Goal: Transaction & Acquisition: Purchase product/service

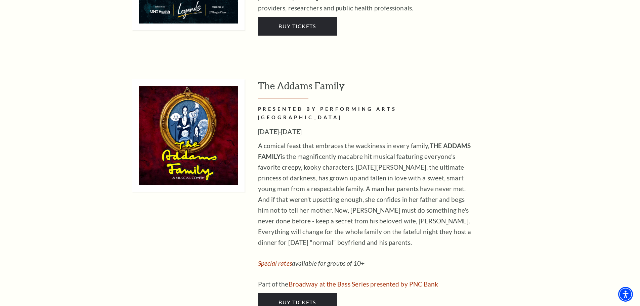
scroll to position [1377, 0]
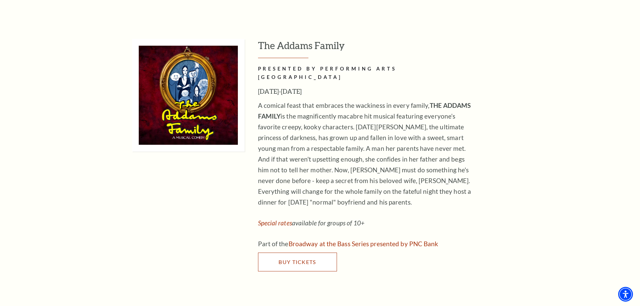
click at [295, 253] on link "Buy Tickets" at bounding box center [297, 262] width 79 height 19
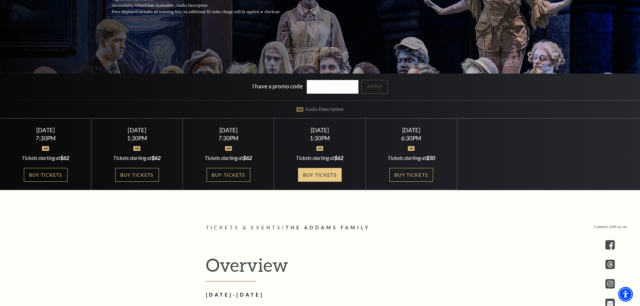
scroll to position [168, 0]
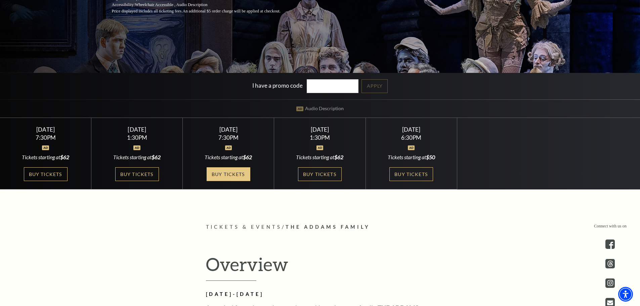
click at [239, 172] on link "Buy Tickets" at bounding box center [229, 174] width 44 height 14
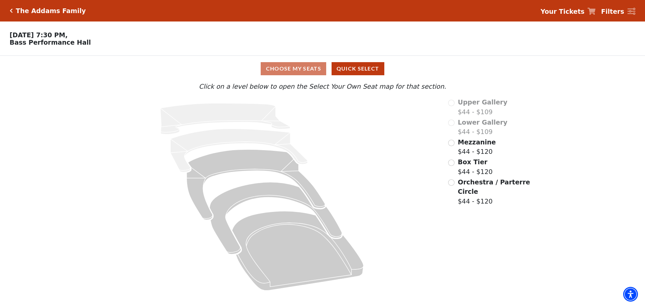
click at [13, 11] on div "The Addams Family" at bounding box center [49, 11] width 73 height 8
click at [10, 11] on icon "Click here to go back to filters" at bounding box center [11, 10] width 3 height 5
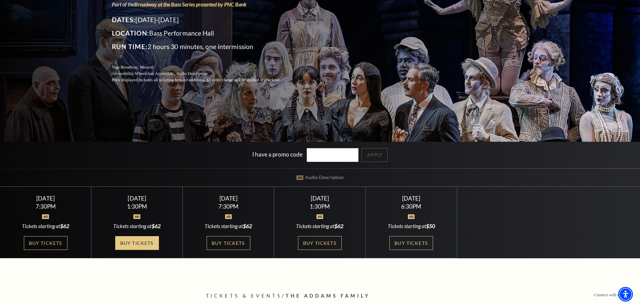
scroll to position [101, 0]
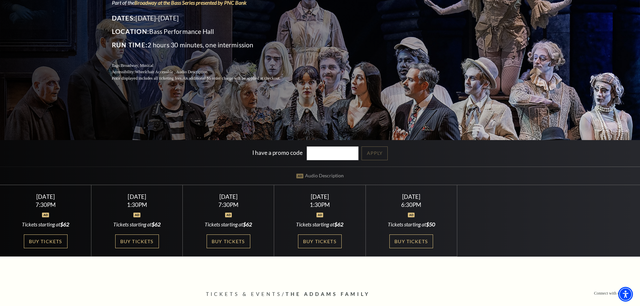
click at [153, 195] on div "[DATE]" at bounding box center [136, 196] width 75 height 7
click at [148, 237] on link "Buy Tickets" at bounding box center [137, 241] width 44 height 14
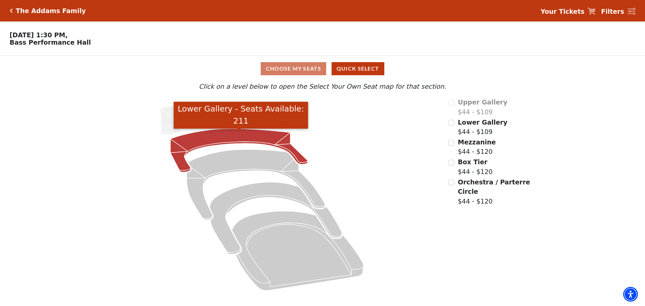
click at [200, 135] on icon "Lower Gallery - Seats Available: 211" at bounding box center [239, 151] width 137 height 44
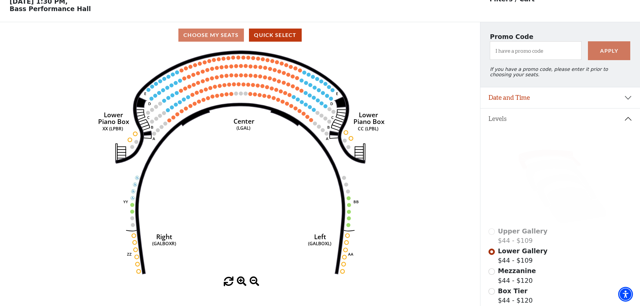
scroll to position [31, 0]
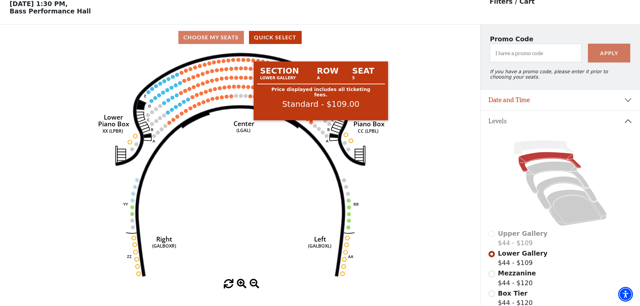
click at [311, 124] on circle at bounding box center [311, 122] width 4 height 4
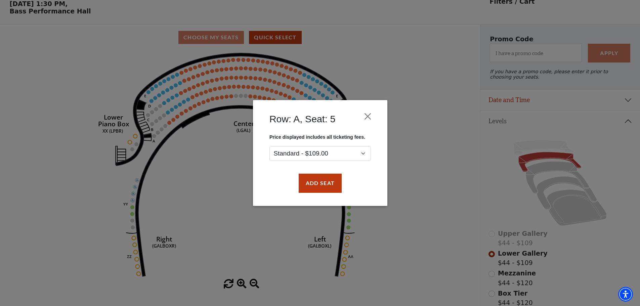
click at [383, 181] on div "Row: A, Seat: 5 Price displayed includes all ticketing fees. Standard - $109.00…" at bounding box center [320, 153] width 134 height 106
click at [367, 152] on select "Standard - $109.00" at bounding box center [319, 153] width 101 height 15
click at [367, 116] on button "Close" at bounding box center [367, 116] width 13 height 13
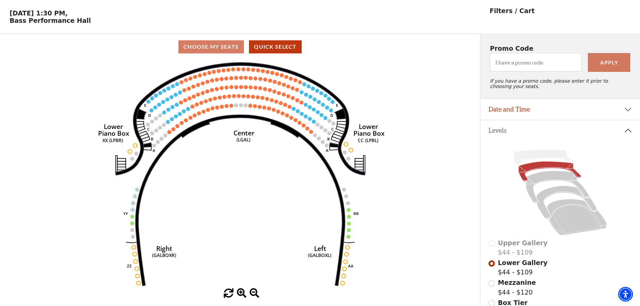
scroll to position [34, 0]
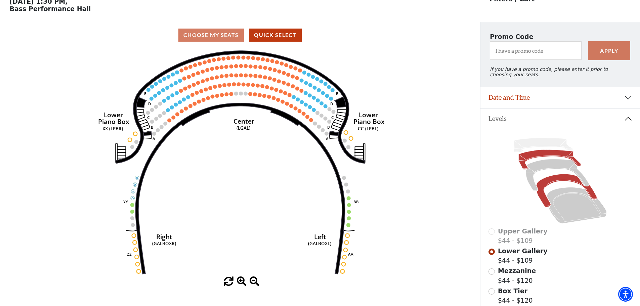
click at [552, 183] on icon at bounding box center [566, 190] width 60 height 33
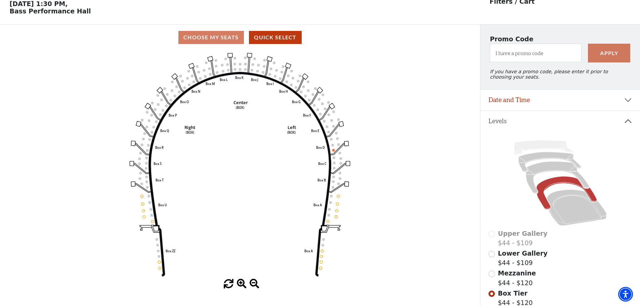
scroll to position [65, 0]
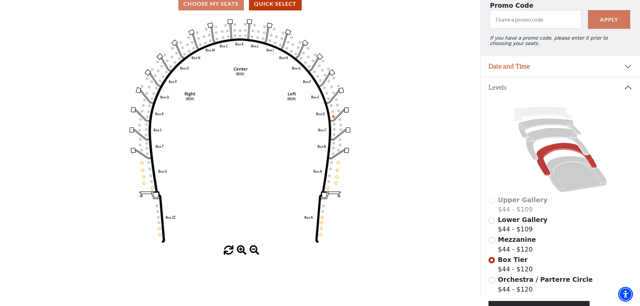
click at [504, 223] on span "Lower Gallery" at bounding box center [523, 219] width 50 height 7
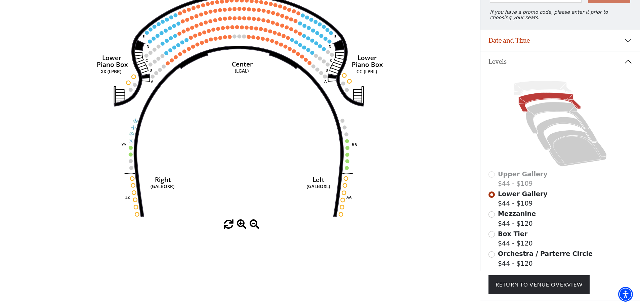
scroll to position [98, 0]
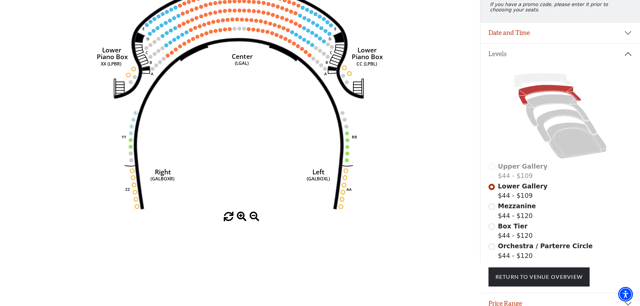
click at [519, 230] on span "Box Tier" at bounding box center [513, 225] width 30 height 7
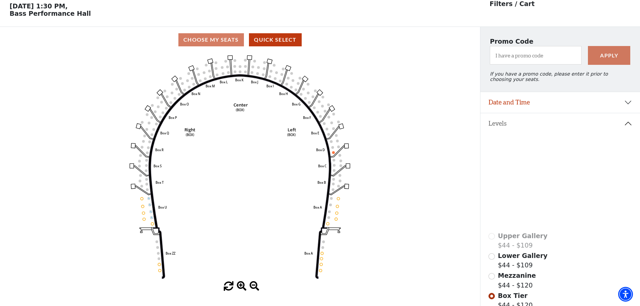
scroll to position [31, 0]
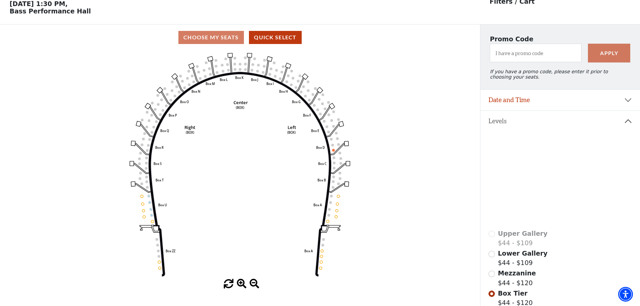
click at [501, 277] on span "Mezzanine" at bounding box center [517, 272] width 38 height 7
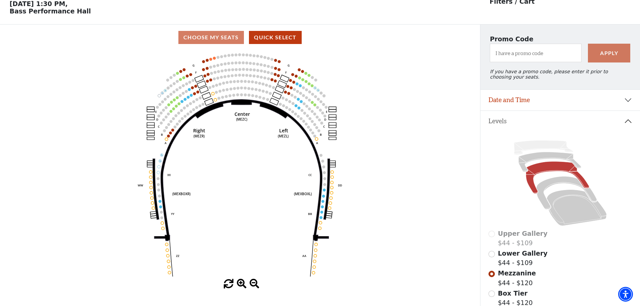
click at [508, 257] on span "Lower Gallery" at bounding box center [523, 253] width 50 height 7
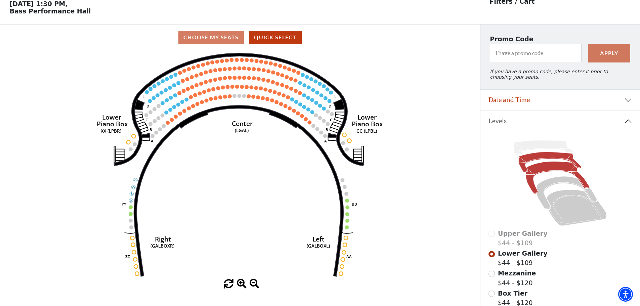
click at [557, 170] on icon at bounding box center [557, 178] width 63 height 32
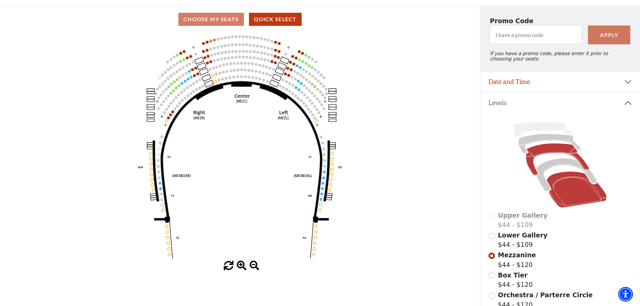
scroll to position [65, 0]
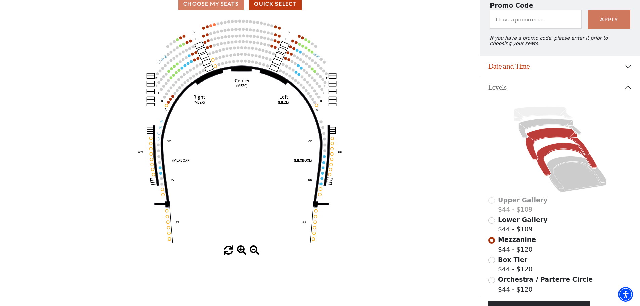
click at [547, 155] on icon at bounding box center [566, 159] width 60 height 33
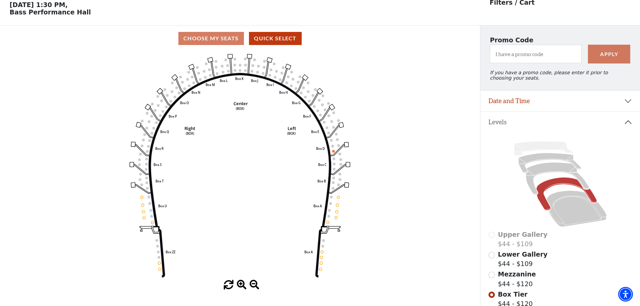
scroll to position [31, 0]
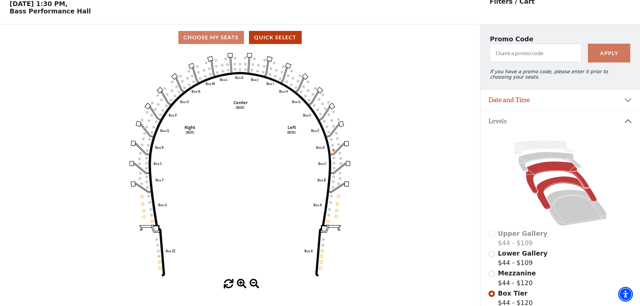
click at [550, 168] on icon at bounding box center [557, 178] width 63 height 32
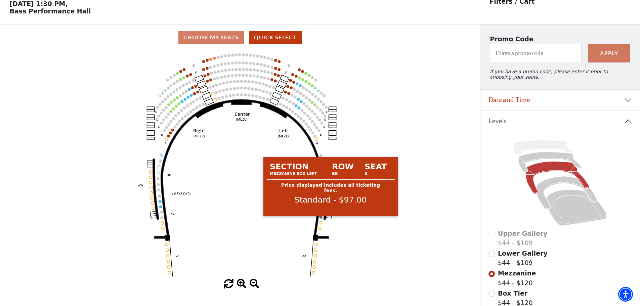
click at [321, 219] on circle at bounding box center [321, 217] width 3 height 3
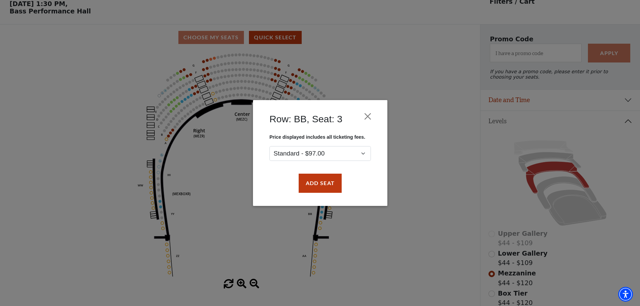
click at [341, 222] on div "Row: BB, Seat: 3 Price displayed includes all ticketing fees. Standard - $97.00…" at bounding box center [320, 153] width 640 height 306
click at [371, 115] on button "Close" at bounding box center [367, 116] width 13 height 13
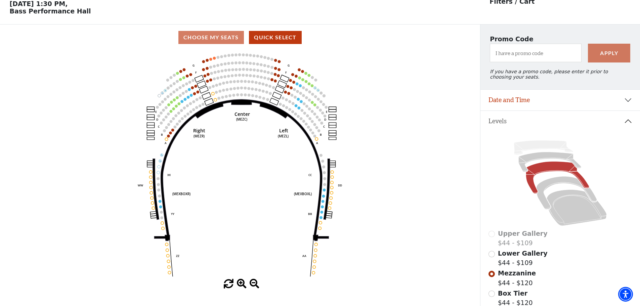
click at [544, 175] on icon at bounding box center [557, 178] width 63 height 32
click at [547, 162] on icon at bounding box center [549, 162] width 62 height 20
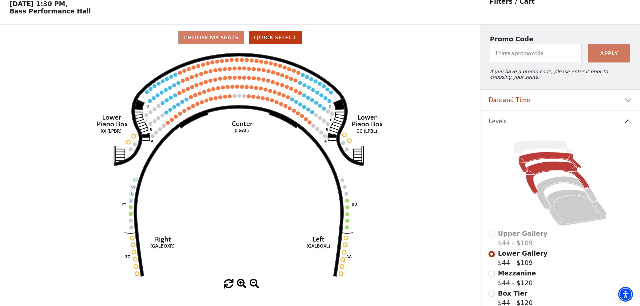
click at [540, 172] on icon at bounding box center [557, 178] width 63 height 32
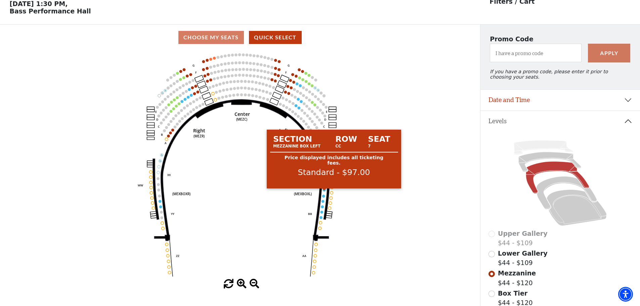
click at [325, 191] on circle at bounding box center [324, 189] width 3 height 3
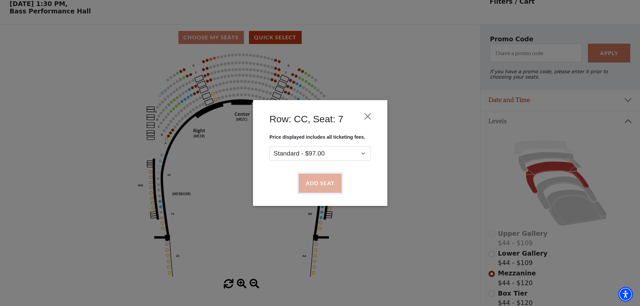
click at [335, 178] on button "Add Seat" at bounding box center [319, 183] width 43 height 19
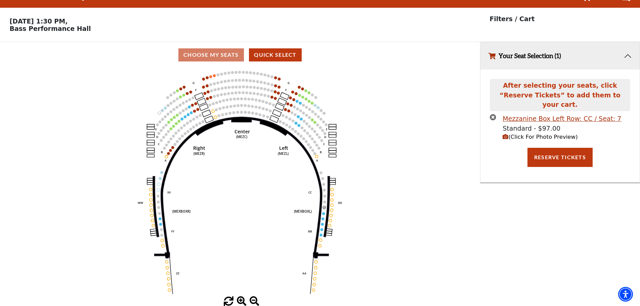
scroll to position [0, 0]
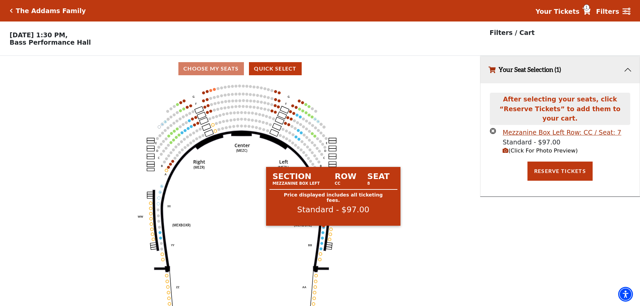
click at [323, 228] on circle at bounding box center [323, 227] width 3 height 3
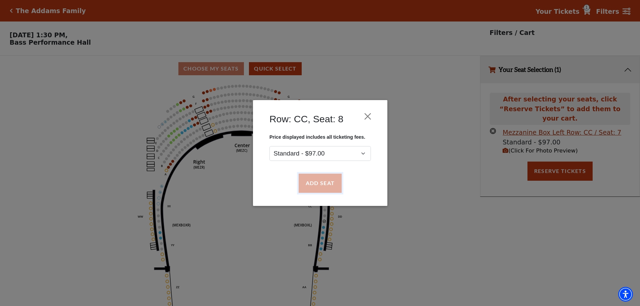
drag, startPoint x: 334, startPoint y: 184, endPoint x: 333, endPoint y: 195, distance: 10.8
click at [335, 184] on button "Add Seat" at bounding box center [319, 183] width 43 height 19
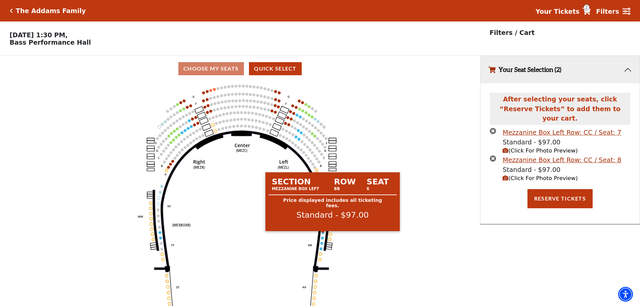
click at [323, 234] on circle at bounding box center [322, 232] width 3 height 3
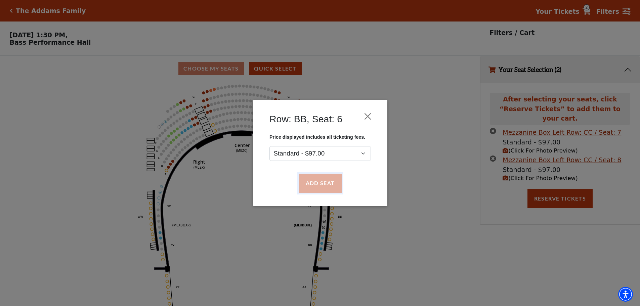
drag, startPoint x: 333, startPoint y: 180, endPoint x: 322, endPoint y: 211, distance: 33.0
click at [333, 180] on button "Add Seat" at bounding box center [319, 183] width 43 height 19
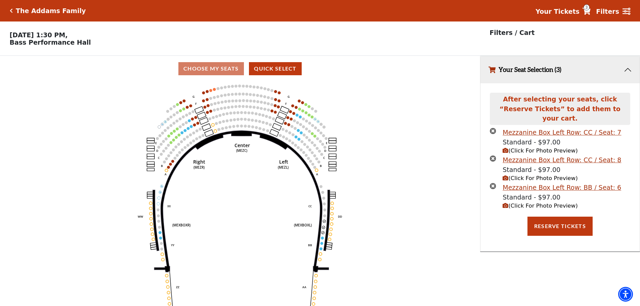
click at [321, 243] on icon "Center (MEZC) Right (MEZR) Left (MEZL) (MEXBOXR) (MEXBOXL) XX WW CC DD YY BB ZZ…" at bounding box center [240, 196] width 432 height 229
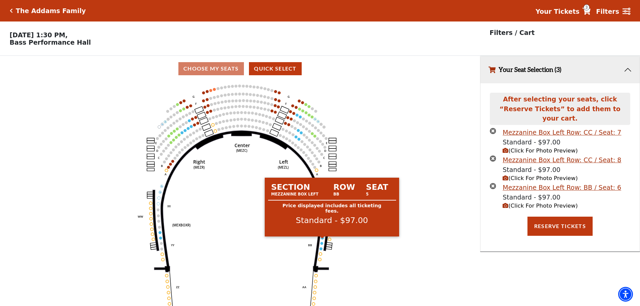
click at [322, 239] on circle at bounding box center [322, 237] width 3 height 3
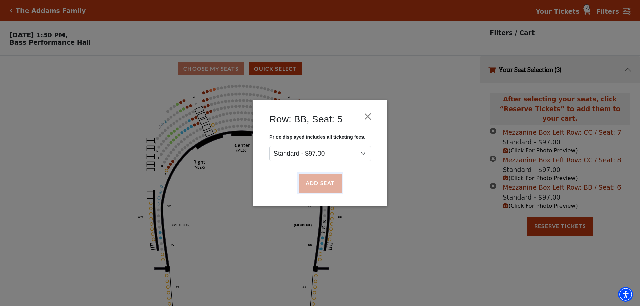
click at [330, 184] on button "Add Seat" at bounding box center [319, 183] width 43 height 19
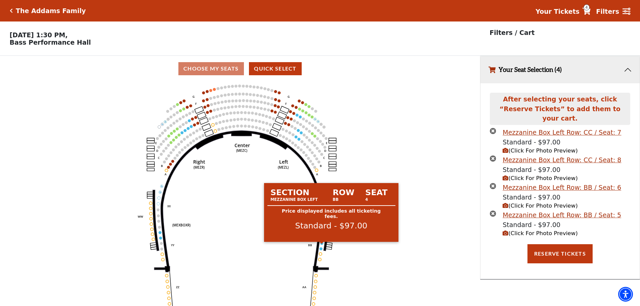
click at [322, 245] on circle at bounding box center [321, 243] width 3 height 3
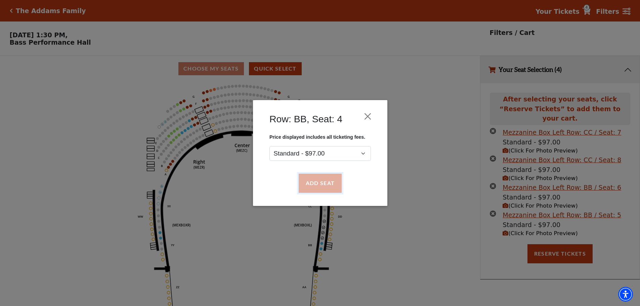
click at [330, 178] on button "Add Seat" at bounding box center [319, 183] width 43 height 19
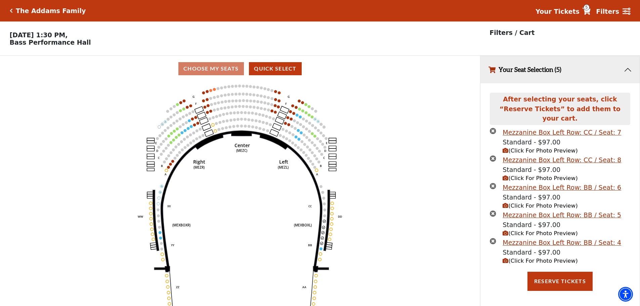
click at [506, 148] on icon "(Click For Photo Preview)" at bounding box center [506, 151] width 6 height 6
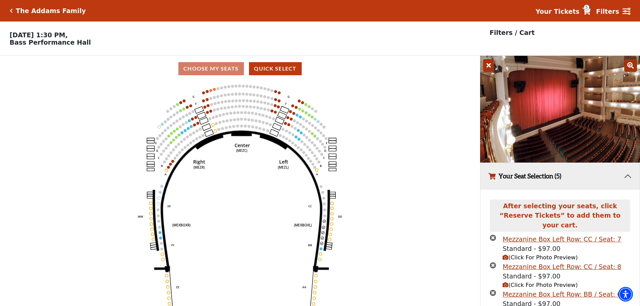
click at [487, 68] on icon at bounding box center [488, 65] width 11 height 13
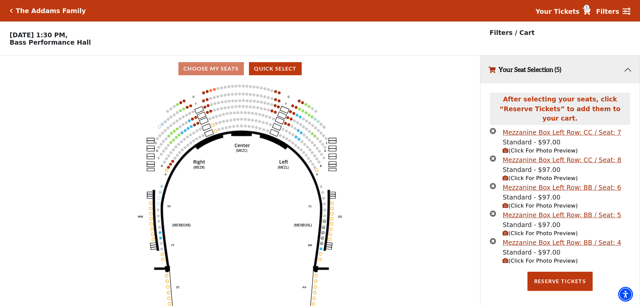
click at [494, 128] on icon "times-circle" at bounding box center [493, 131] width 6 height 6
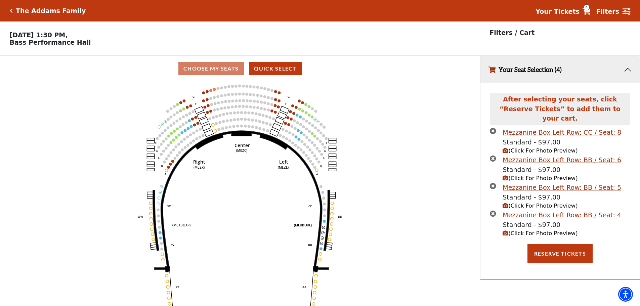
drag, startPoint x: 490, startPoint y: 153, endPoint x: 493, endPoint y: 149, distance: 4.6
click at [491, 155] on icon "times-circle" at bounding box center [493, 158] width 6 height 6
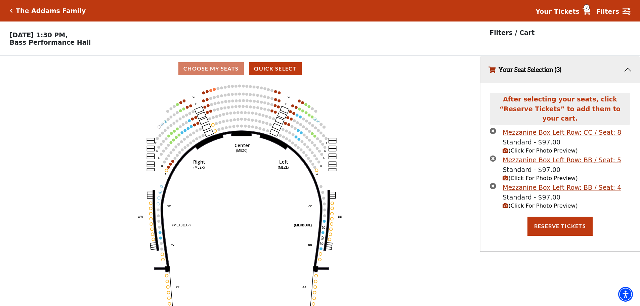
click at [493, 155] on icon "times-circle" at bounding box center [493, 158] width 6 height 6
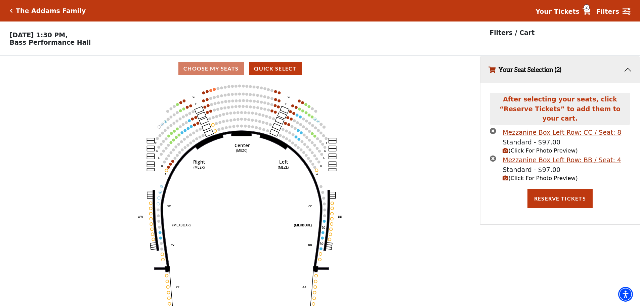
click at [493, 155] on icon "times-circle" at bounding box center [493, 158] width 6 height 6
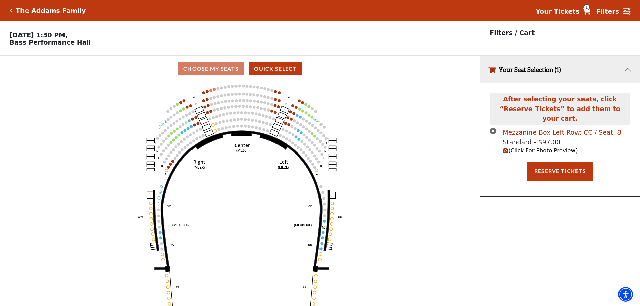
click at [491, 128] on icon "times-circle" at bounding box center [493, 131] width 6 height 6
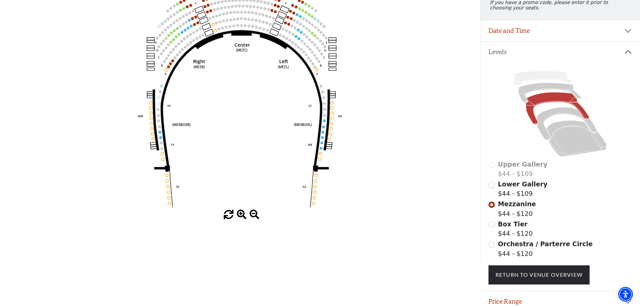
scroll to position [58, 0]
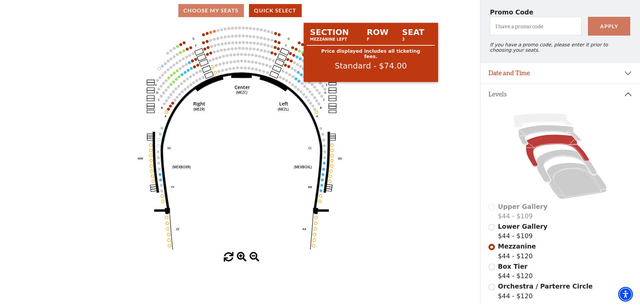
click at [300, 52] on circle at bounding box center [299, 50] width 3 height 3
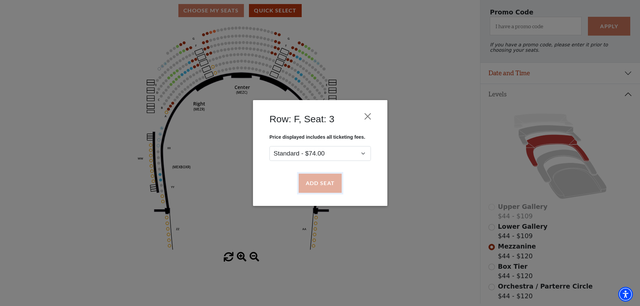
click at [327, 182] on button "Add Seat" at bounding box center [319, 183] width 43 height 19
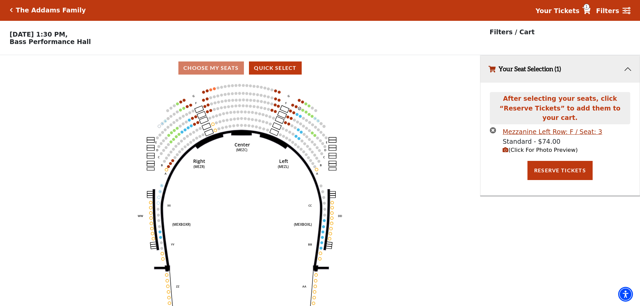
scroll to position [0, 0]
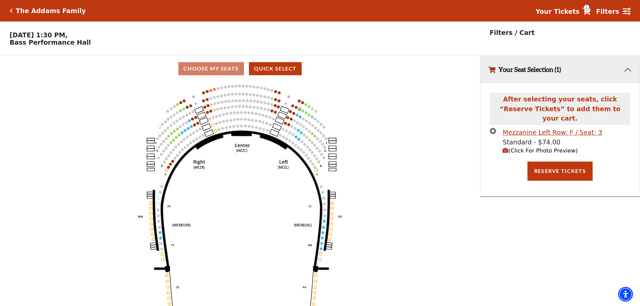
click at [507, 148] on icon "(Click For Photo Preview)" at bounding box center [506, 151] width 6 height 6
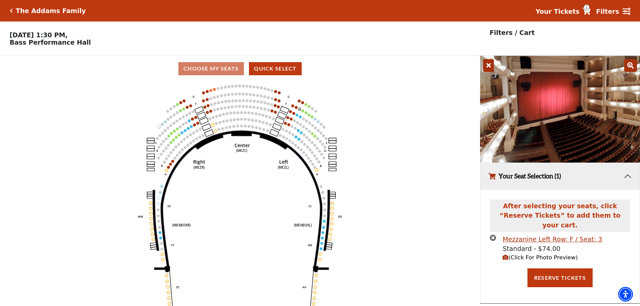
click at [295, 109] on icon "Center (MEZC) Right (MEZR) Left (MEZL) (MEXBOXR) (MEXBOXL) XX WW CC DD YY BB ZZ…" at bounding box center [240, 196] width 432 height 229
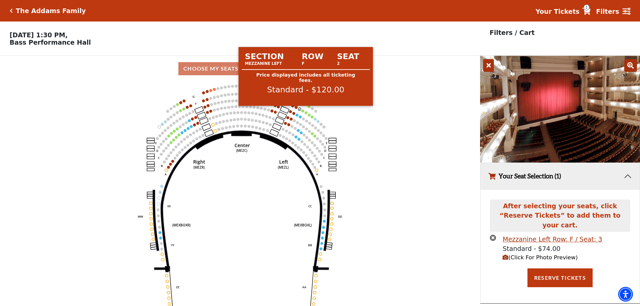
click at [296, 108] on circle at bounding box center [296, 107] width 3 height 3
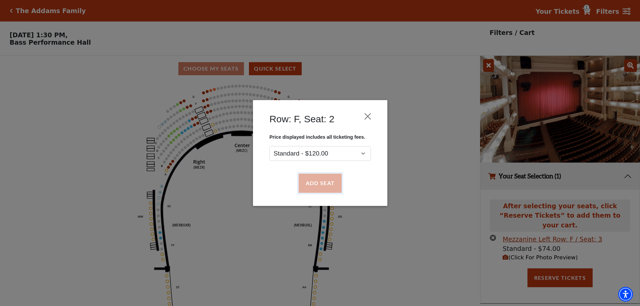
click at [323, 186] on button "Add Seat" at bounding box center [319, 183] width 43 height 19
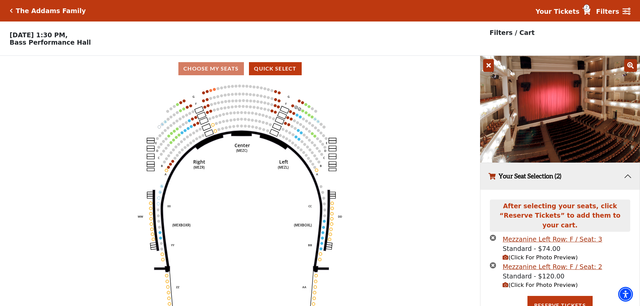
scroll to position [2, 0]
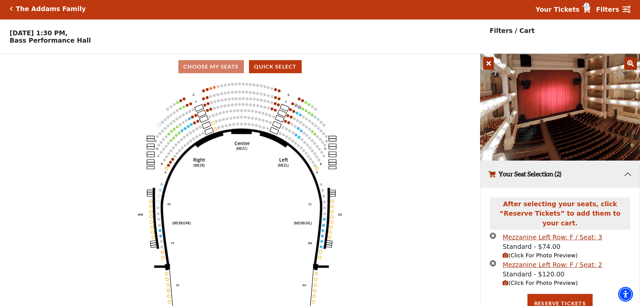
click at [492, 260] on icon "times-circle" at bounding box center [493, 263] width 6 height 6
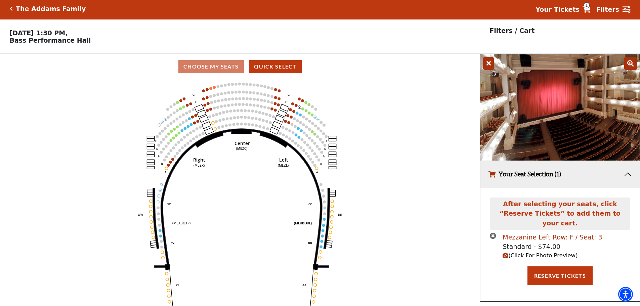
click at [496, 232] on li "Mezzanine Left Row: F / Seat: 3 Standard - $74.00 (Click For Photo Preview)" at bounding box center [560, 246] width 140 height 28
click at [495, 232] on icon "times-circle" at bounding box center [493, 235] width 6 height 6
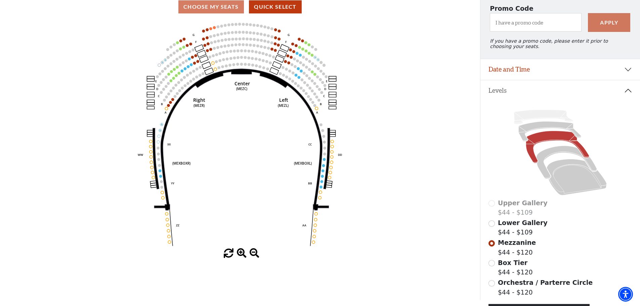
scroll to position [0, 0]
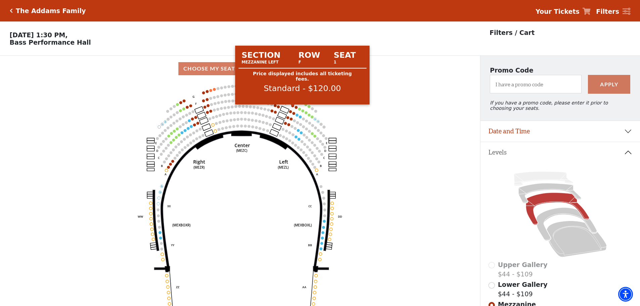
click at [294, 107] on circle at bounding box center [292, 105] width 3 height 3
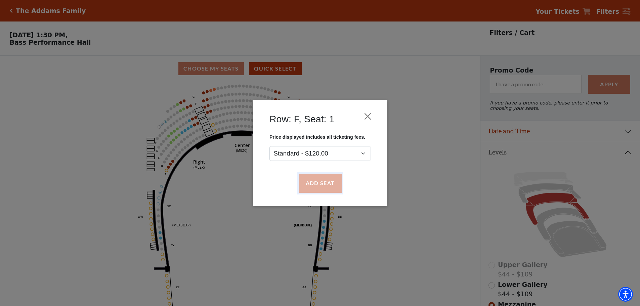
click at [318, 185] on button "Add Seat" at bounding box center [319, 183] width 43 height 19
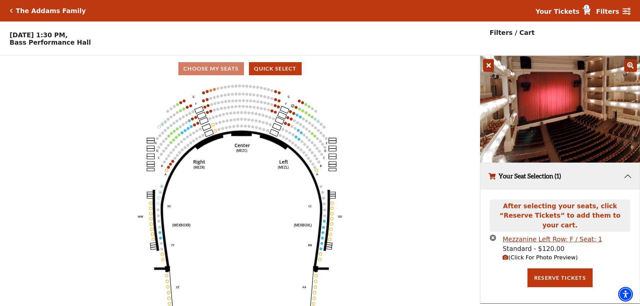
click at [493, 234] on icon "times-circle" at bounding box center [493, 237] width 6 height 6
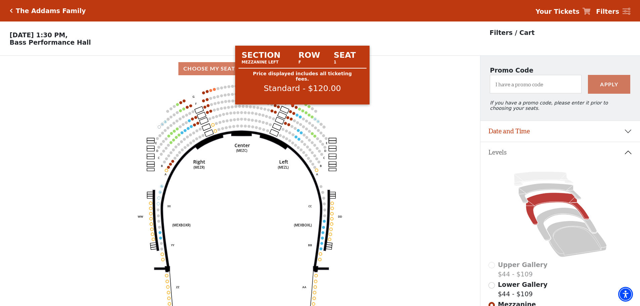
click at [292, 107] on circle at bounding box center [292, 105] width 3 height 3
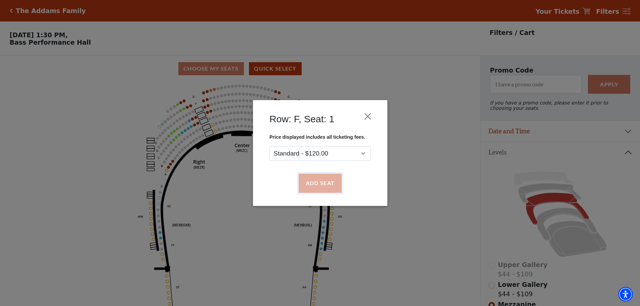
click at [322, 187] on button "Add Seat" at bounding box center [319, 183] width 43 height 19
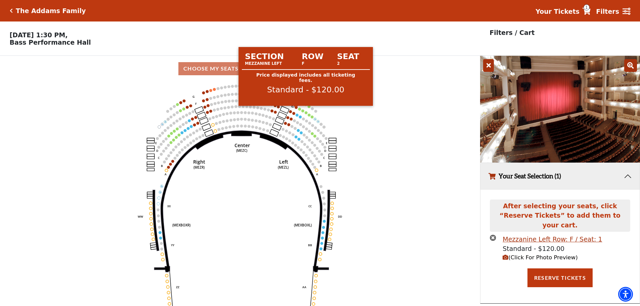
click at [296, 108] on circle at bounding box center [296, 107] width 3 height 3
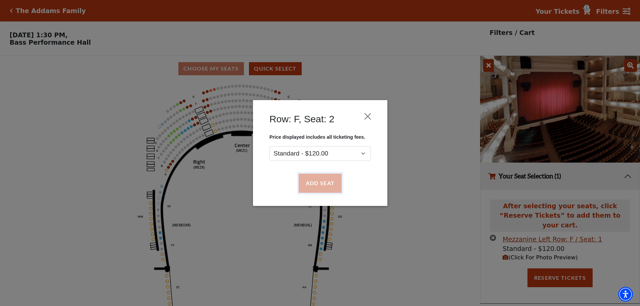
click at [323, 186] on button "Add Seat" at bounding box center [319, 183] width 43 height 19
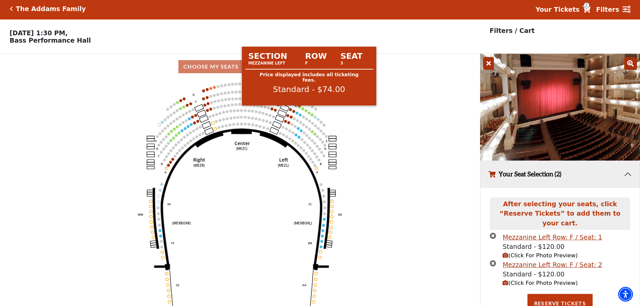
click at [299, 108] on circle at bounding box center [299, 106] width 3 height 3
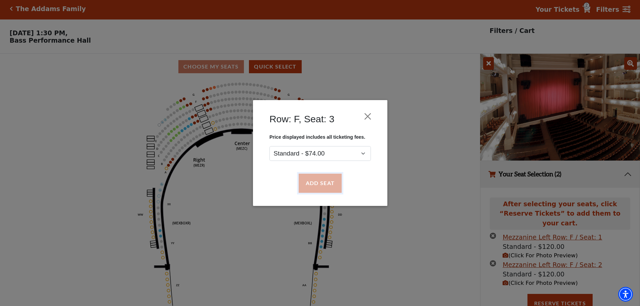
click at [332, 183] on button "Add Seat" at bounding box center [319, 183] width 43 height 19
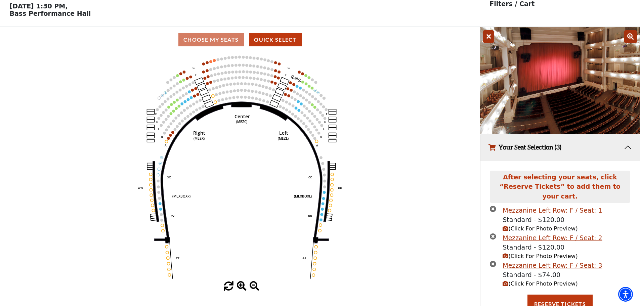
scroll to position [30, 0]
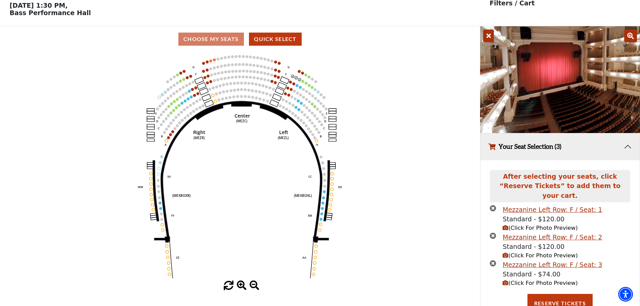
click at [514, 280] on span "(Click For Photo Preview)" at bounding box center [540, 283] width 75 height 6
click at [516, 280] on span "(Click For Photo Preview)" at bounding box center [540, 283] width 75 height 6
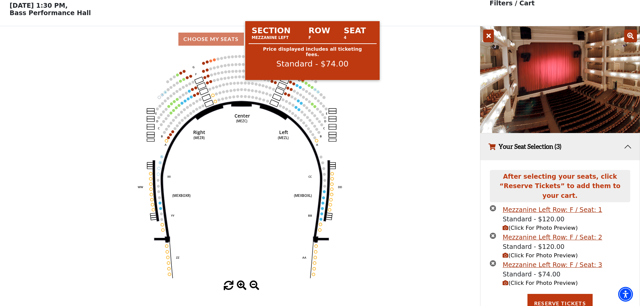
click at [302, 83] on circle at bounding box center [302, 81] width 3 height 3
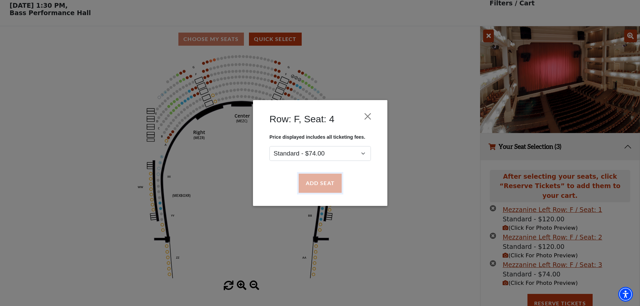
click at [336, 182] on button "Add Seat" at bounding box center [319, 183] width 43 height 19
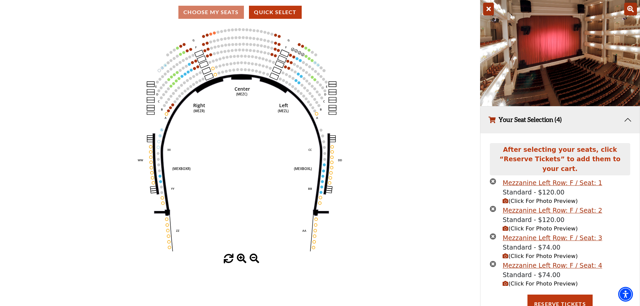
scroll to position [57, 0]
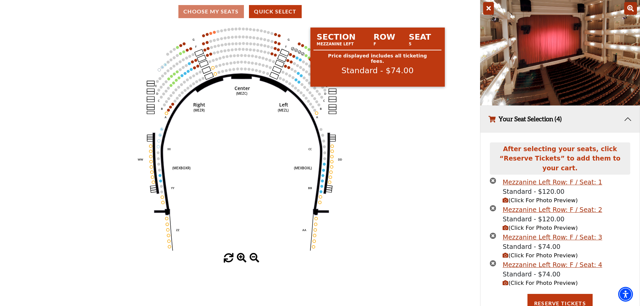
click at [306, 57] on circle at bounding box center [306, 55] width 3 height 3
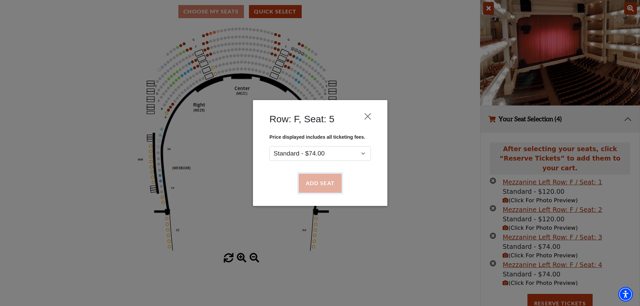
click at [334, 179] on button "Add Seat" at bounding box center [319, 183] width 43 height 19
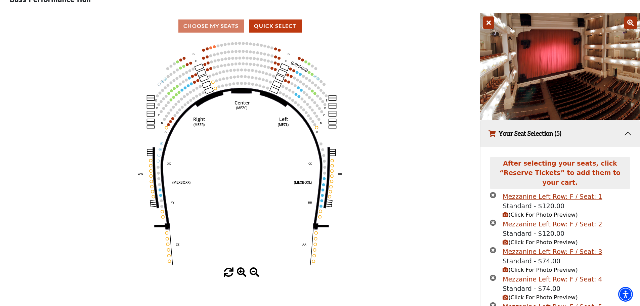
scroll to position [0, 0]
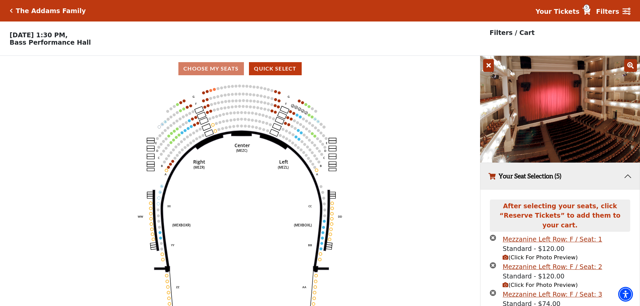
click at [591, 11] on icon at bounding box center [586, 11] width 8 height 7
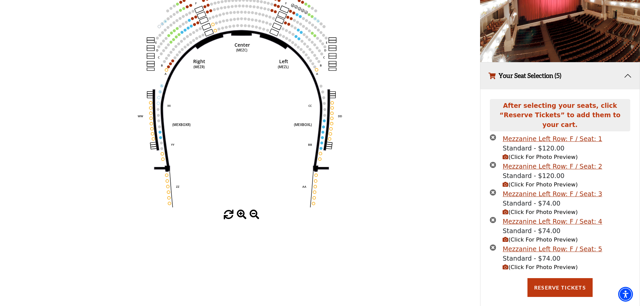
scroll to position [101, 0]
click at [323, 122] on icon "Center (MEZC) Right (MEZR) Left (MEZL) (MEXBOXR) (MEXBOXL) XX WW CC DD YY BB ZZ…" at bounding box center [240, 95] width 432 height 229
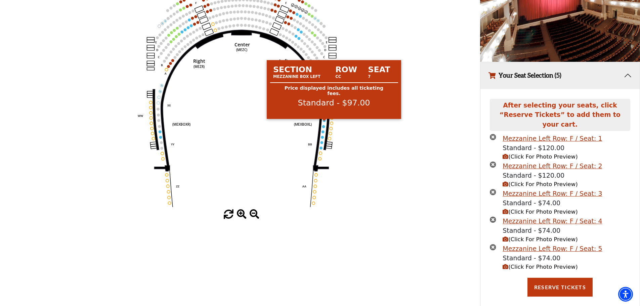
click at [325, 122] on circle at bounding box center [324, 120] width 3 height 3
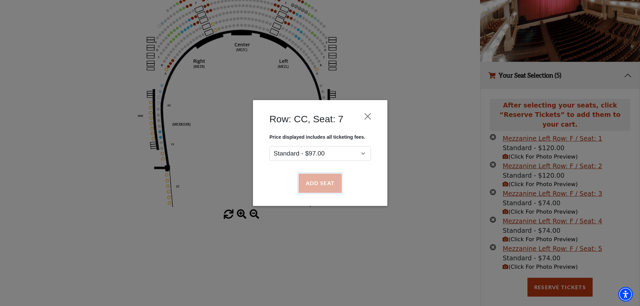
click at [328, 183] on button "Add Seat" at bounding box center [319, 183] width 43 height 19
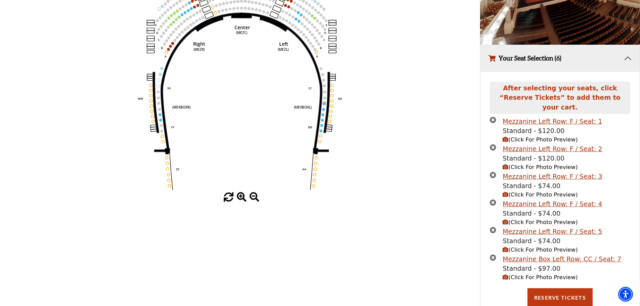
scroll to position [128, 0]
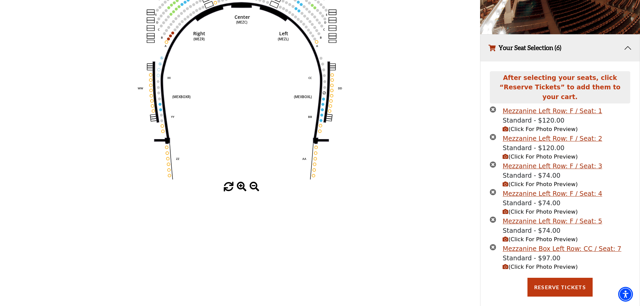
click at [509, 264] on span "(Click For Photo Preview)" at bounding box center [540, 267] width 75 height 6
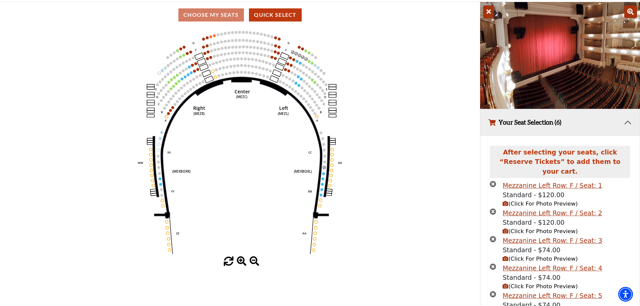
scroll to position [28, 0]
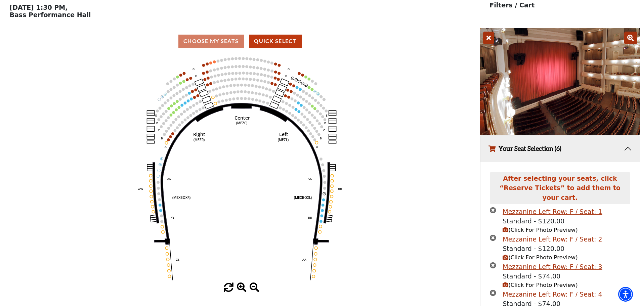
click at [630, 42] on icon at bounding box center [630, 38] width 13 height 13
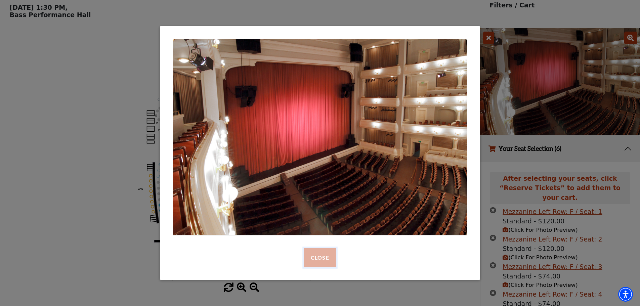
click at [315, 258] on button "Close" at bounding box center [320, 257] width 32 height 19
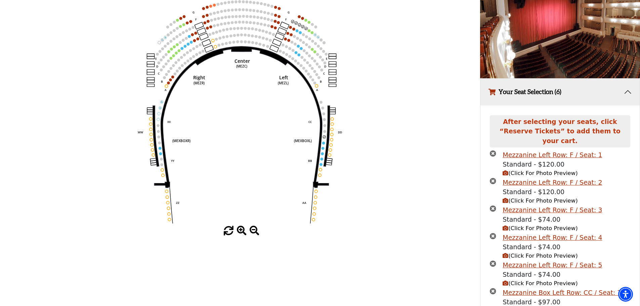
scroll to position [128, 0]
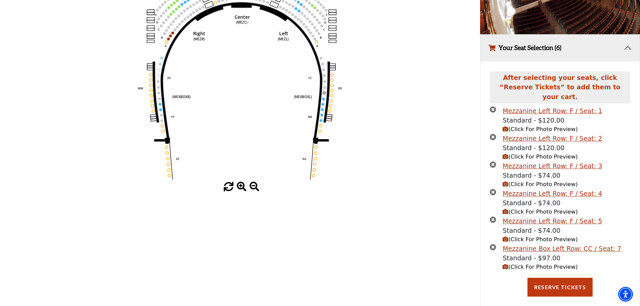
click at [493, 244] on icon "times-circle" at bounding box center [493, 247] width 6 height 6
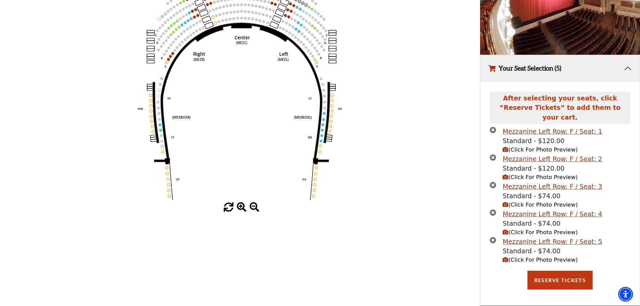
scroll to position [101, 0]
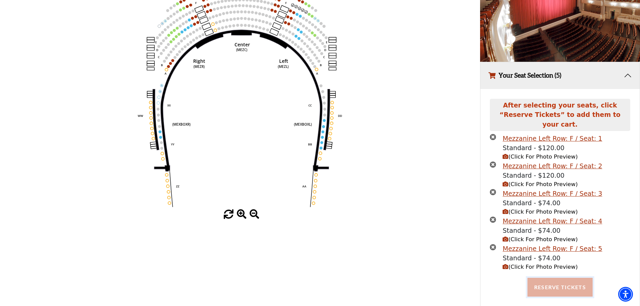
click at [557, 280] on button "Reserve Tickets" at bounding box center [559, 287] width 65 height 19
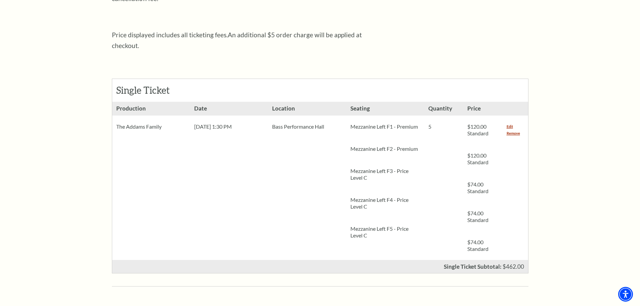
scroll to position [101, 0]
